Goal: Information Seeking & Learning: Check status

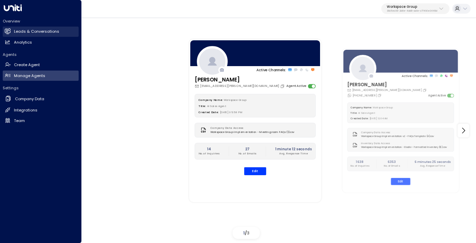
click at [21, 31] on h2 "Leads & Conversations" at bounding box center [36, 32] width 45 height 6
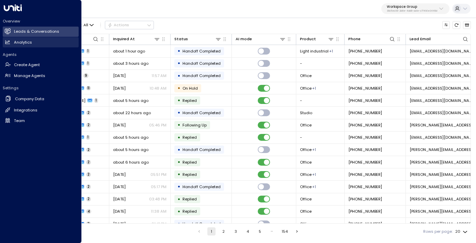
click at [37, 39] on link "Analytics Analytics" at bounding box center [41, 42] width 76 height 10
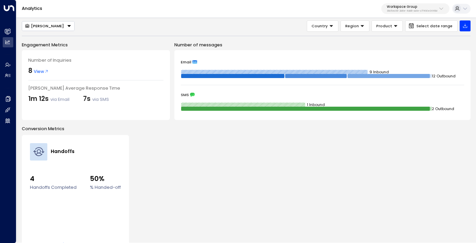
click at [67, 27] on icon "Button group with a nested menu" at bounding box center [69, 25] width 5 height 5
click at [48, 48] on span "[PERSON_NAME]" at bounding box center [41, 47] width 33 height 6
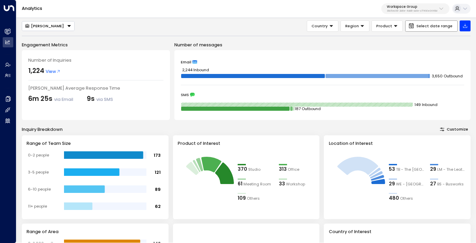
click at [431, 29] on button "Select date range" at bounding box center [431, 25] width 52 height 11
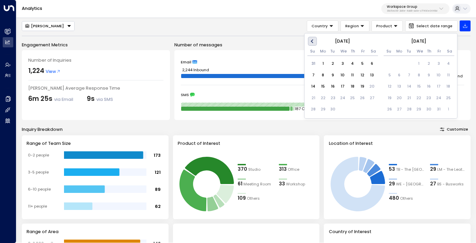
click at [313, 41] on span "Previous Month" at bounding box center [313, 41] width 0 height 8
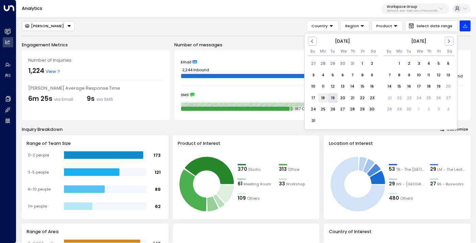
click at [325, 99] on div "18" at bounding box center [323, 98] width 10 height 10
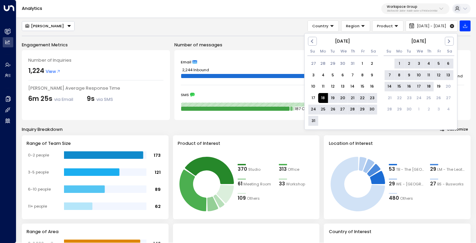
click at [428, 86] on div "18" at bounding box center [429, 87] width 10 height 10
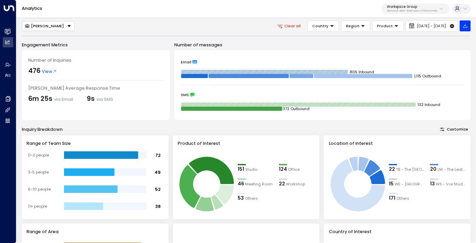
click at [67, 27] on icon "Button group with a nested menu" at bounding box center [69, 25] width 5 height 5
click at [49, 56] on li "Ava Bility" at bounding box center [48, 57] width 52 height 10
